Goal: Register for event/course

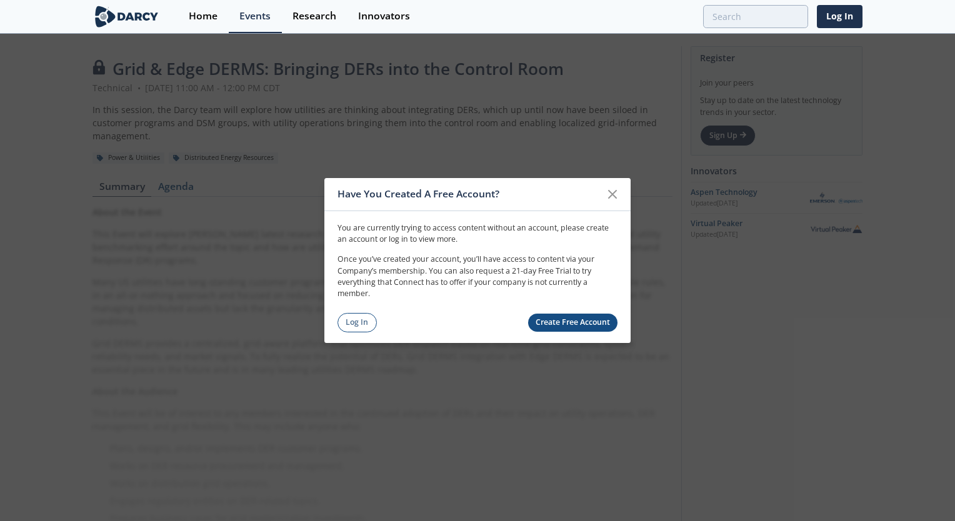
click at [567, 318] on link "Create Free Account" at bounding box center [573, 323] width 90 height 18
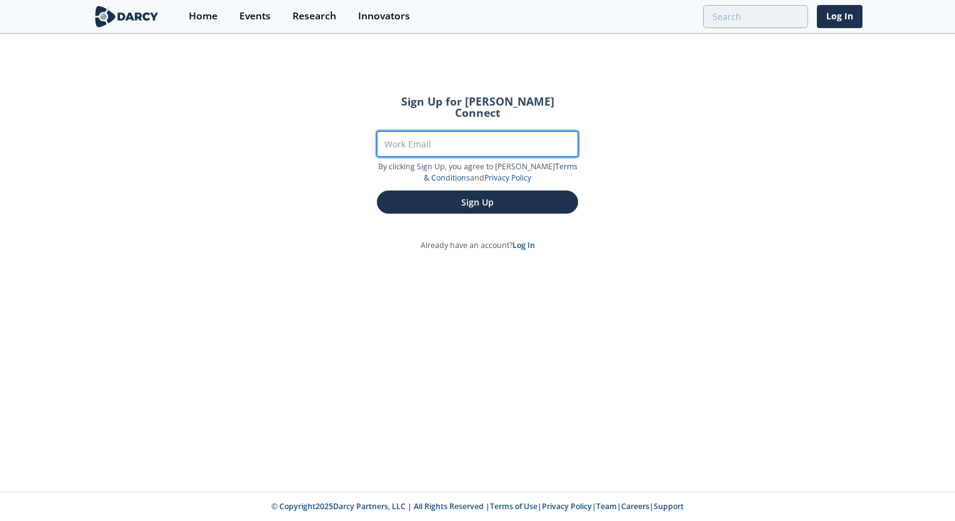
click at [508, 137] on input "Work Email" at bounding box center [477, 144] width 201 height 26
type input "a"
type input "[PERSON_NAME][EMAIL_ADDRESS][PERSON_NAME][DOMAIN_NAME]"
click at [377, 191] on button "Sign Up" at bounding box center [477, 202] width 201 height 23
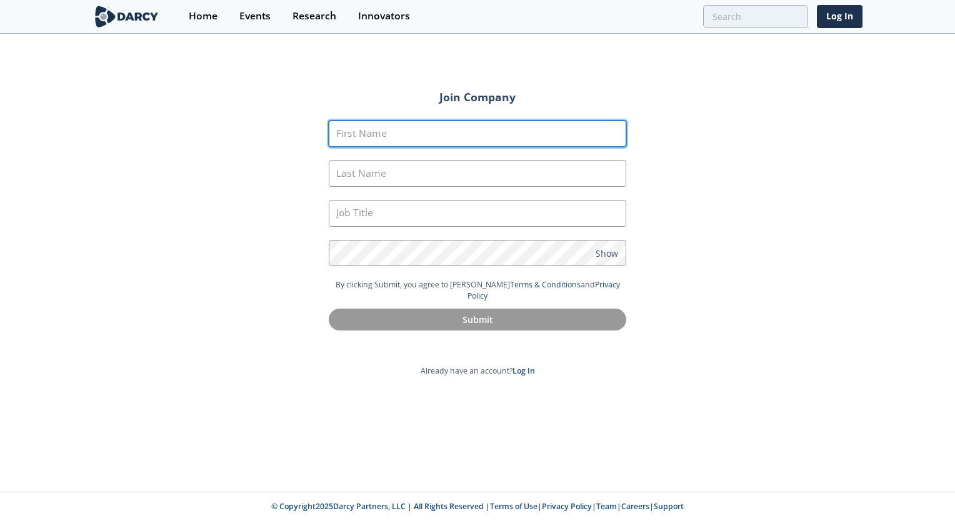
click at [514, 143] on input "First Name" at bounding box center [478, 134] width 298 height 27
type input "Mohammad"
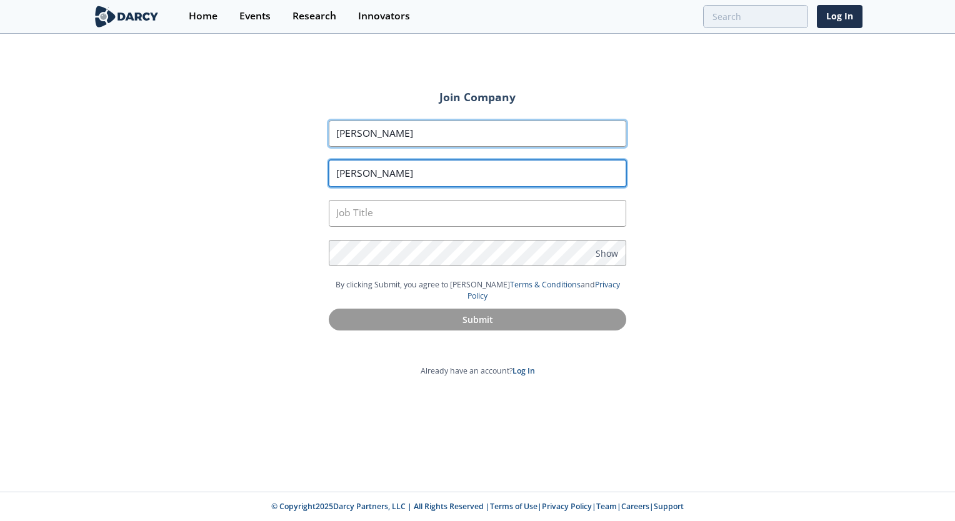
type input "Alabed"
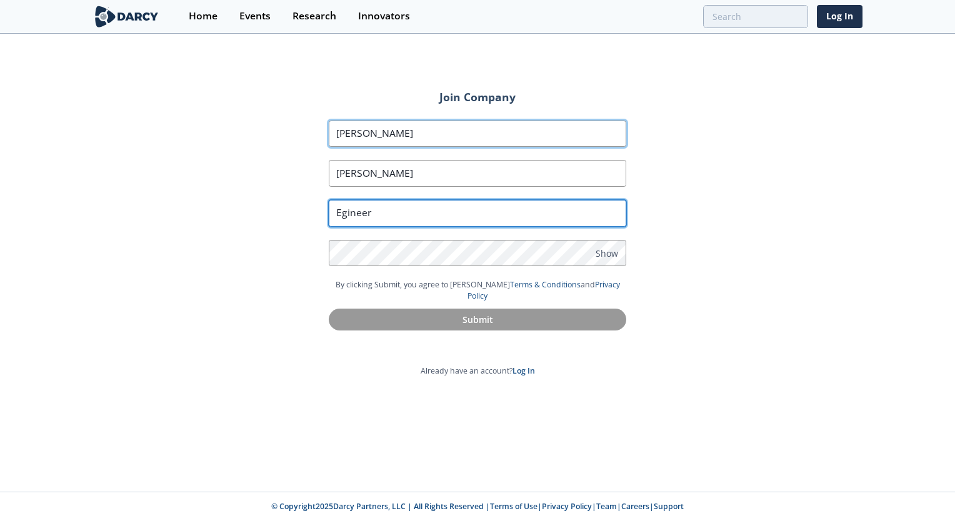
type input "Egineer"
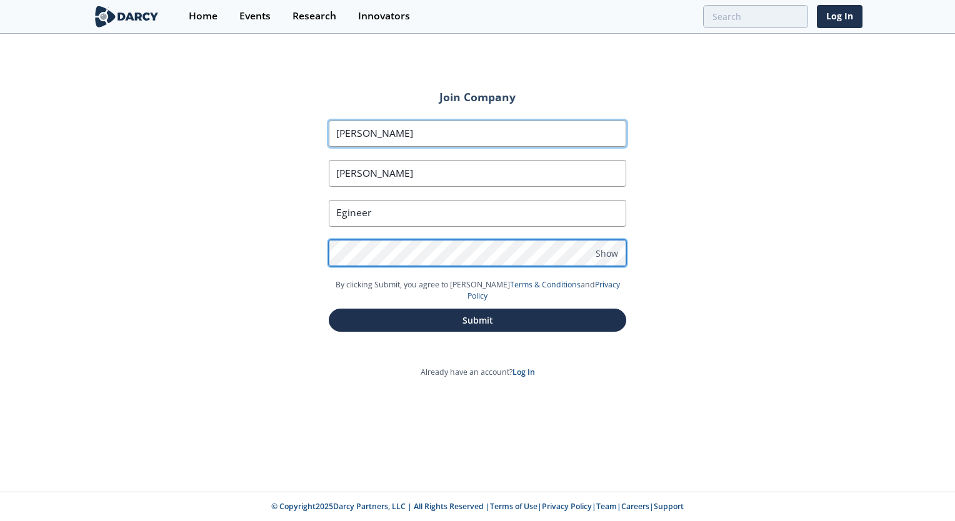
click at [329, 309] on button "Submit" at bounding box center [478, 320] width 298 height 23
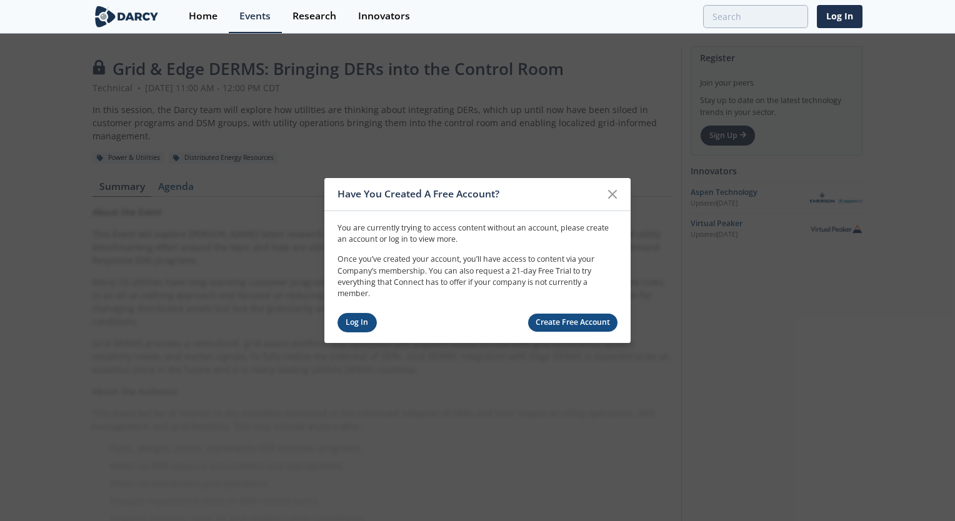
click at [361, 321] on link "Log In" at bounding box center [357, 322] width 39 height 19
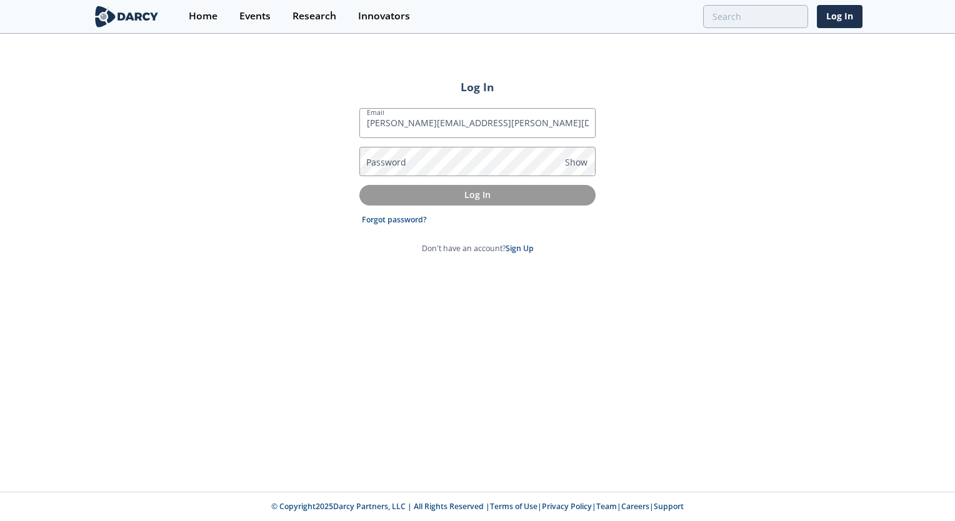
type input "[PERSON_NAME][EMAIL_ADDRESS][PERSON_NAME][DOMAIN_NAME]"
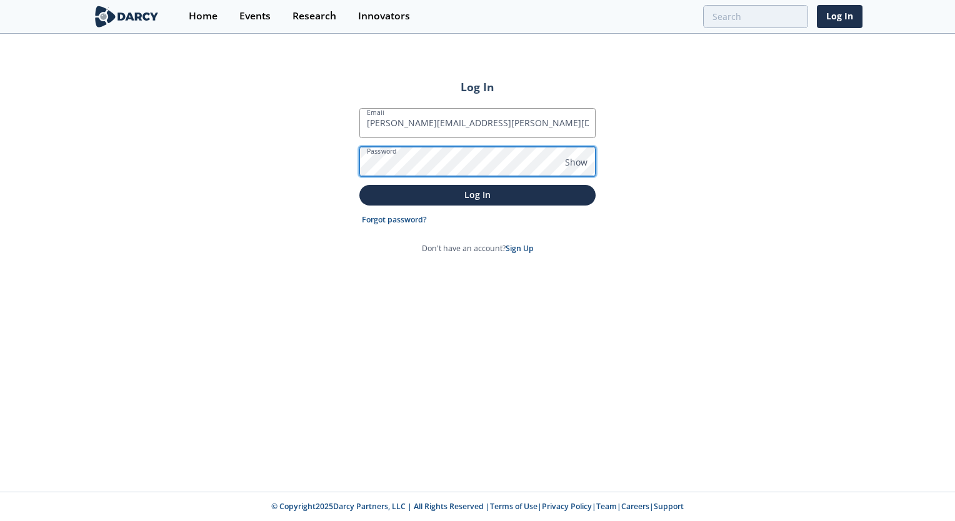
click at [359, 185] on button "Log In" at bounding box center [477, 195] width 236 height 21
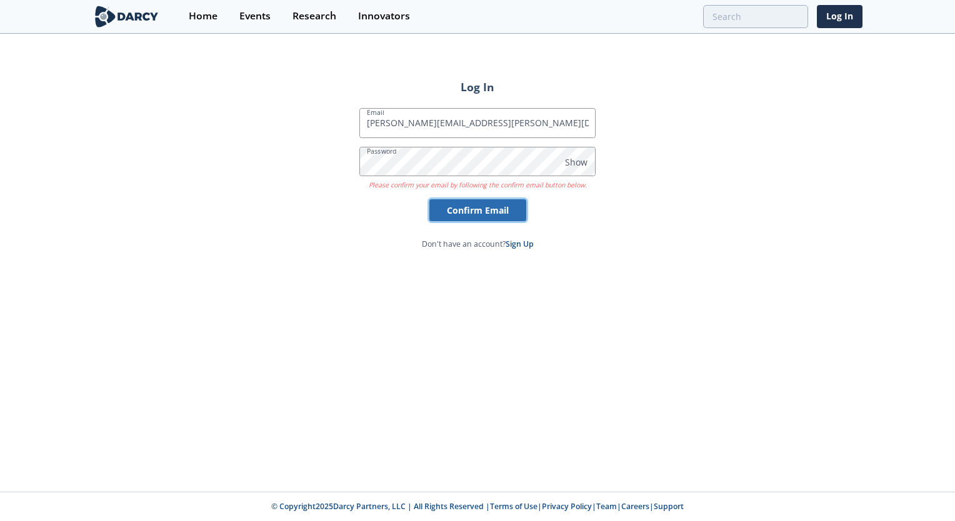
click at [448, 204] on button "Confirm Email" at bounding box center [477, 210] width 97 height 22
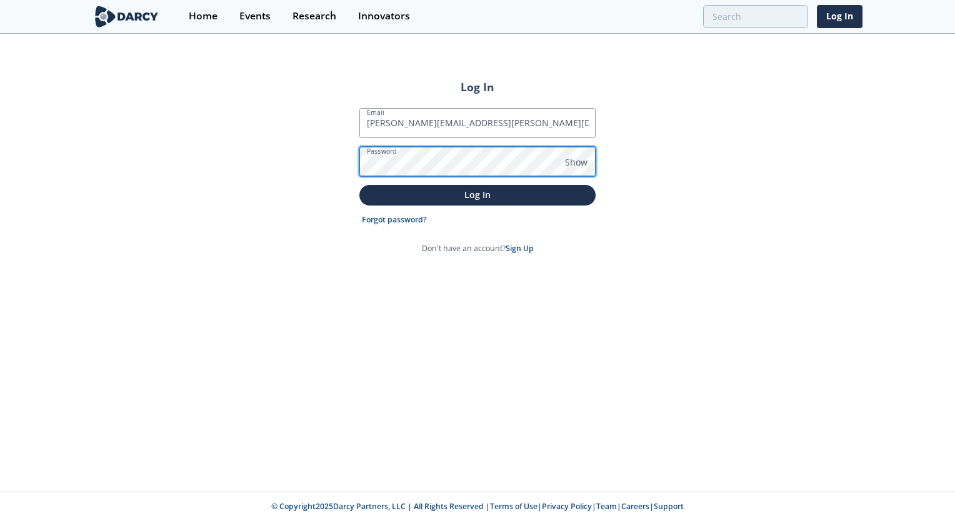
click at [359, 185] on button "Log In" at bounding box center [477, 195] width 236 height 21
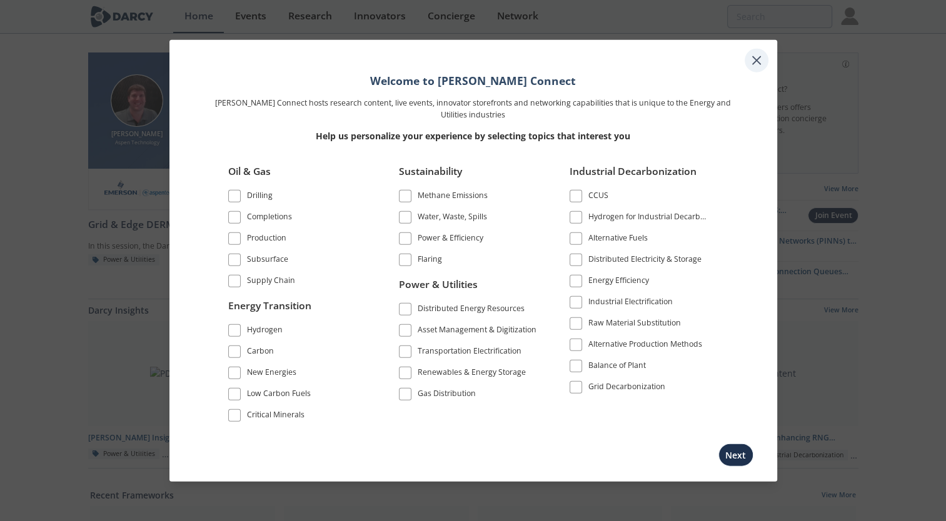
click at [756, 61] on icon at bounding box center [757, 61] width 8 height 8
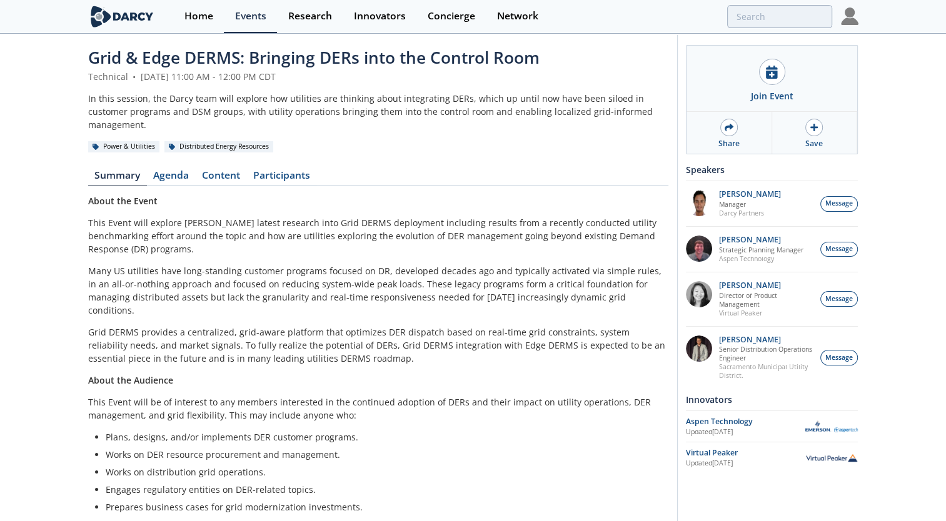
scroll to position [3, 0]
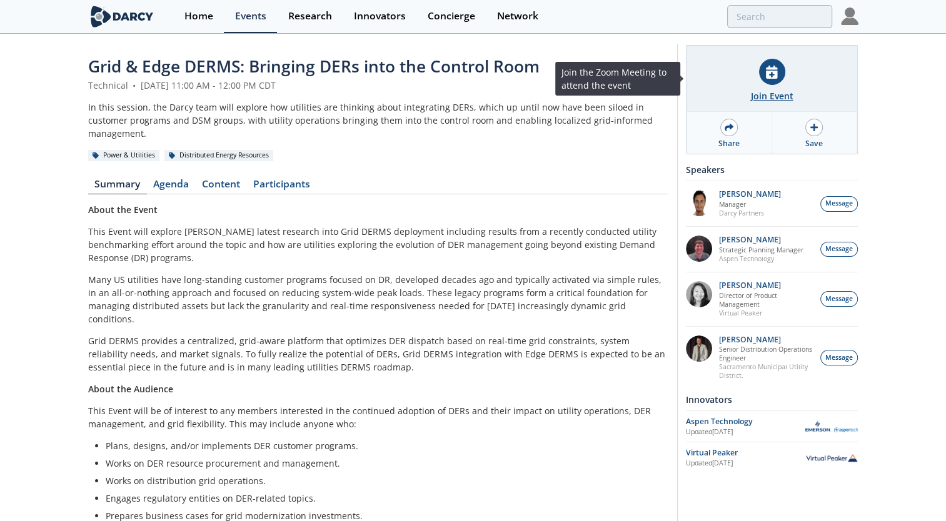
click at [757, 76] on div "Join Event" at bounding box center [771, 79] width 171 height 66
